Goal: Task Accomplishment & Management: Manage account settings

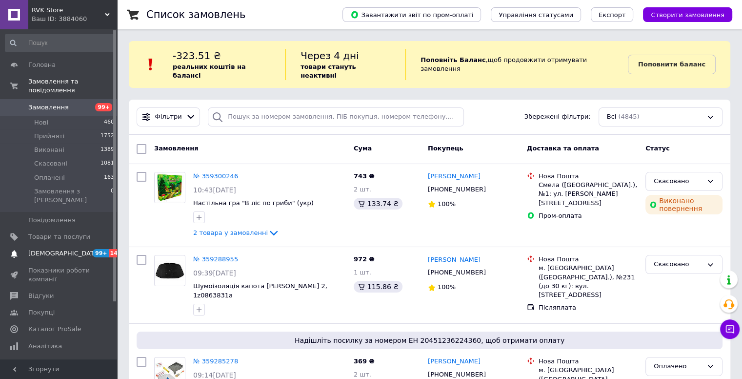
click at [70, 245] on link "Сповіщення 99+ 14" at bounding box center [60, 253] width 120 height 17
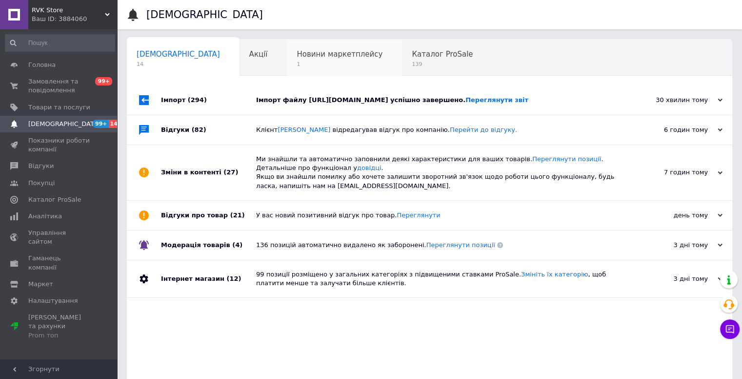
click at [297, 54] on span "Новини маркетплейсу" at bounding box center [340, 54] width 86 height 9
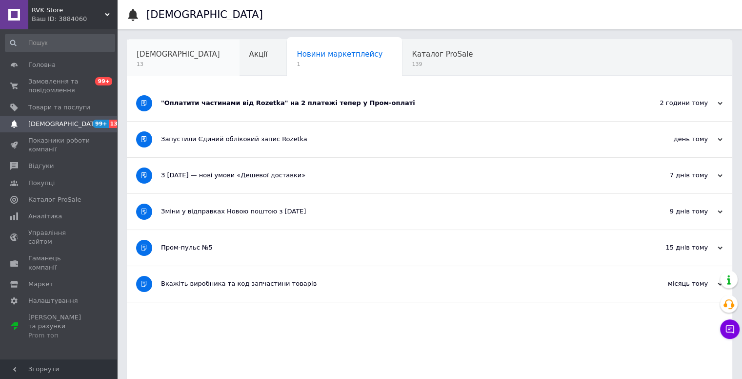
click at [177, 63] on span "13" at bounding box center [178, 64] width 83 height 7
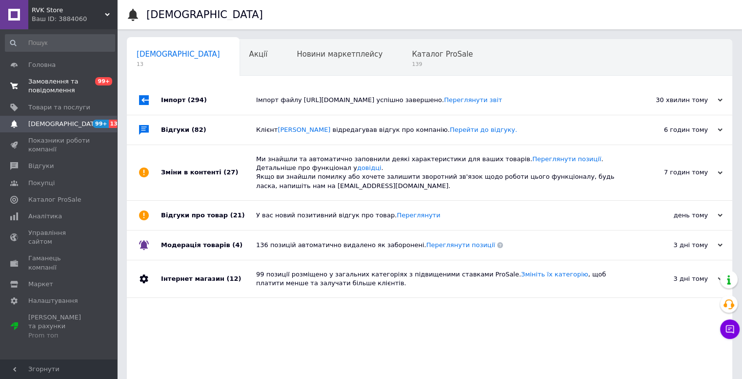
click at [52, 84] on span "Замовлення та повідомлення" at bounding box center [59, 86] width 62 height 18
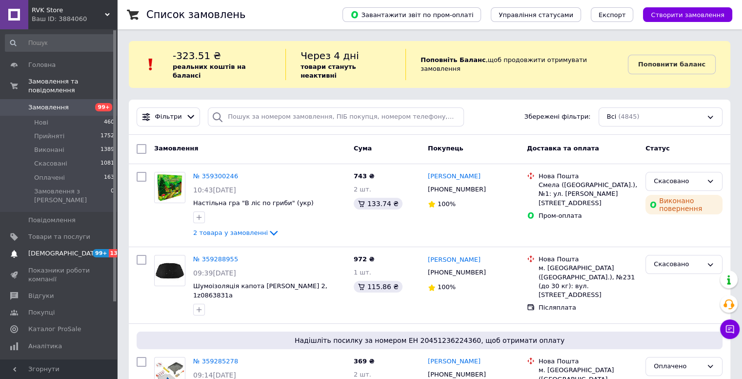
click at [53, 245] on link "Сповіщення 99+ 13" at bounding box center [60, 253] width 120 height 17
